Goal: Check status: Check status

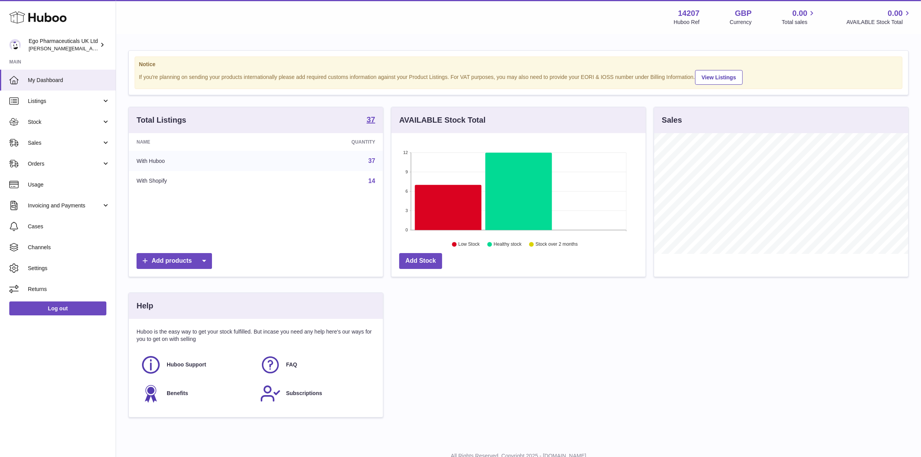
scroll to position [120, 254]
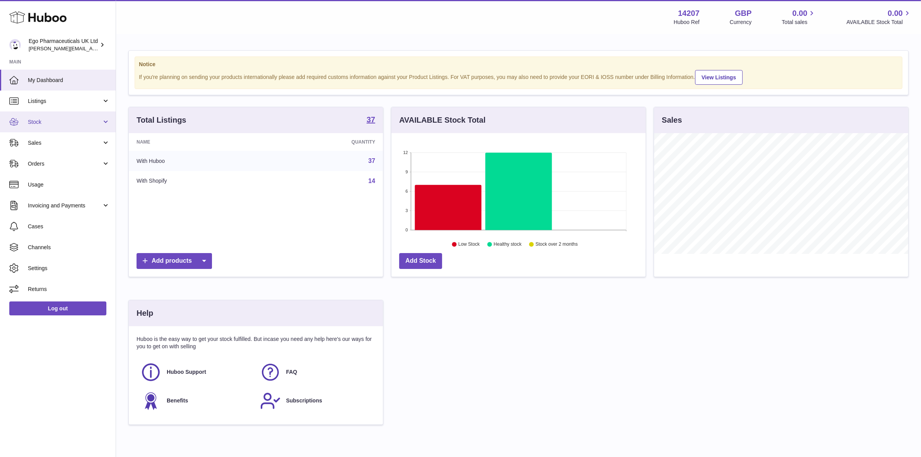
click at [36, 121] on span "Stock" at bounding box center [65, 121] width 74 height 7
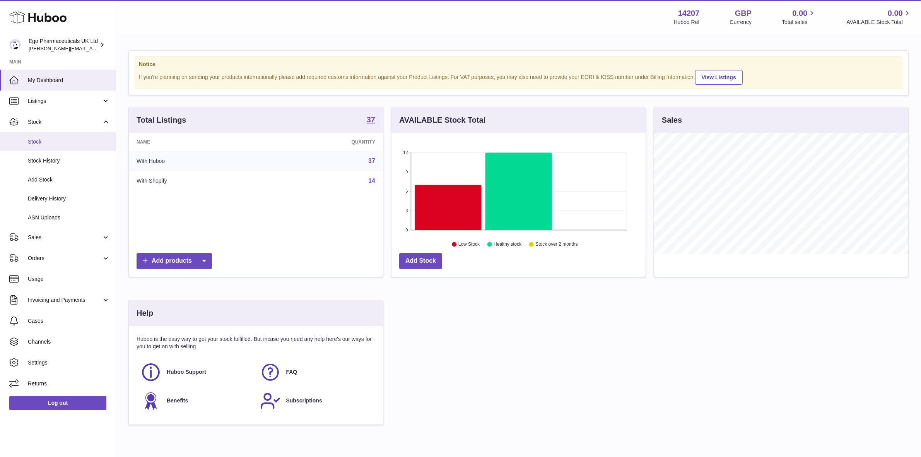
click at [39, 138] on span "Stock" at bounding box center [69, 141] width 82 height 7
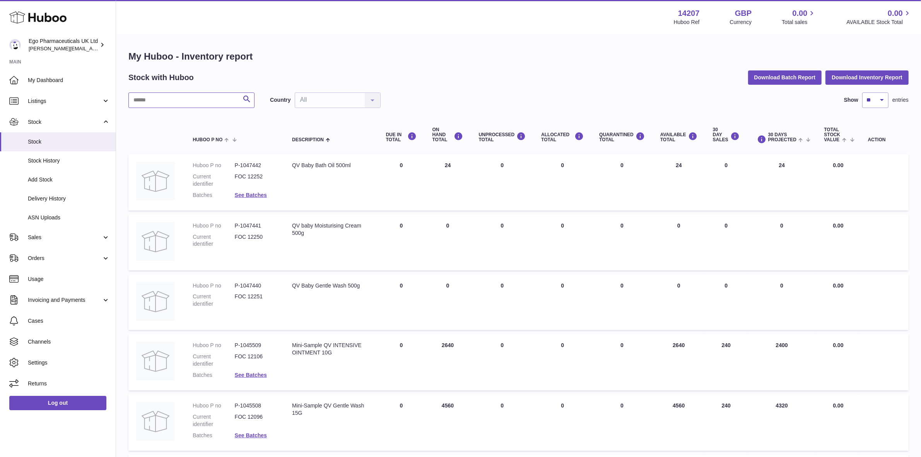
click at [139, 101] on input "text" at bounding box center [191, 99] width 126 height 15
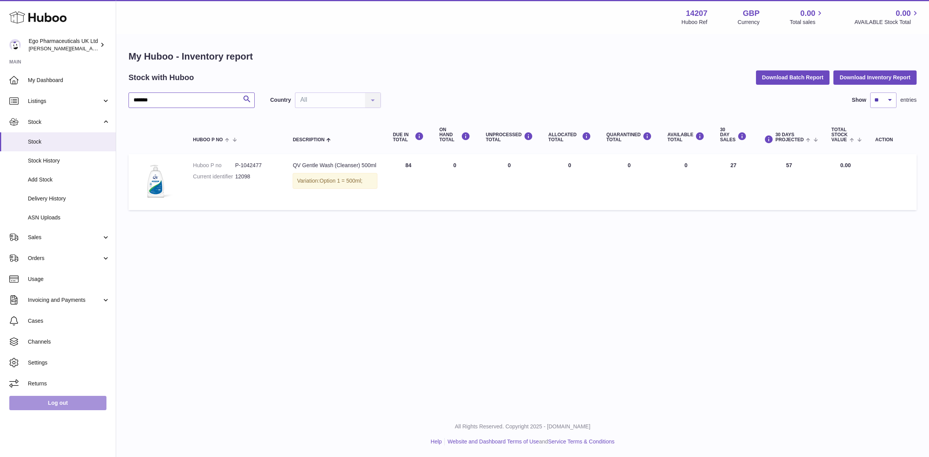
type input "*******"
click at [31, 405] on link "Log out" at bounding box center [57, 403] width 97 height 14
